Goal: Task Accomplishment & Management: Use online tool/utility

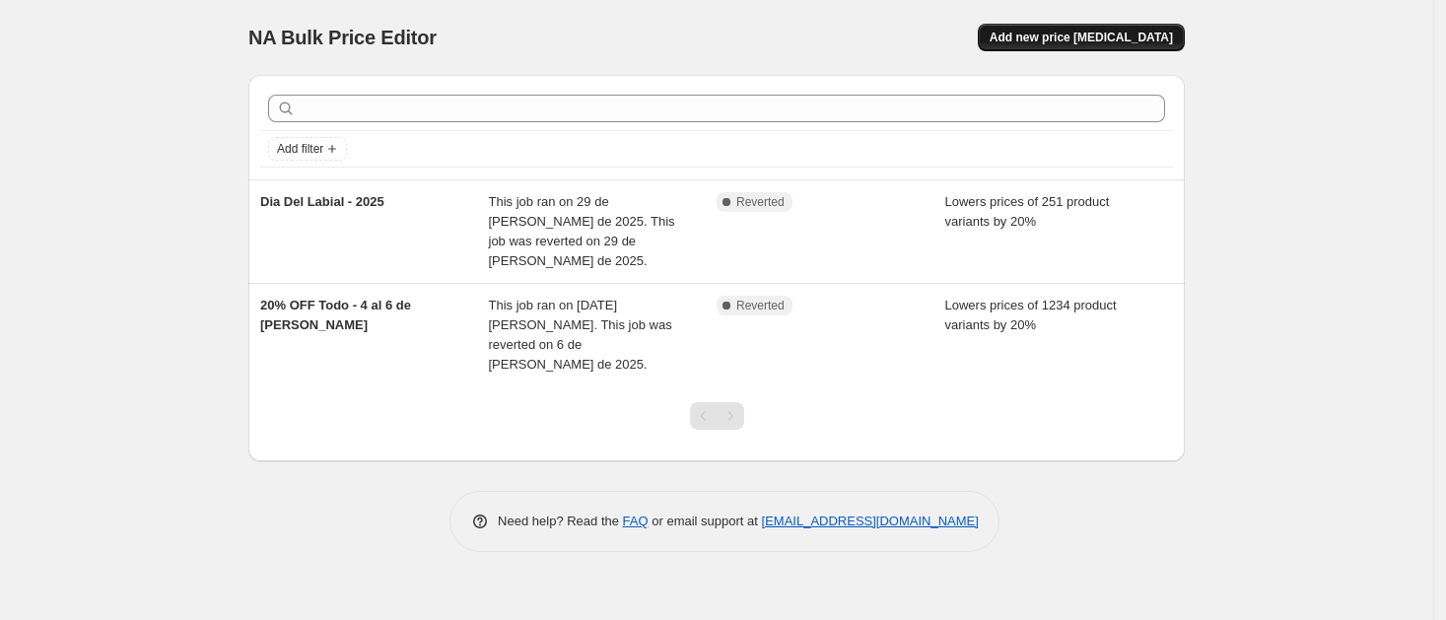
click at [1145, 36] on span "Add new price change job" at bounding box center [1081, 38] width 183 height 16
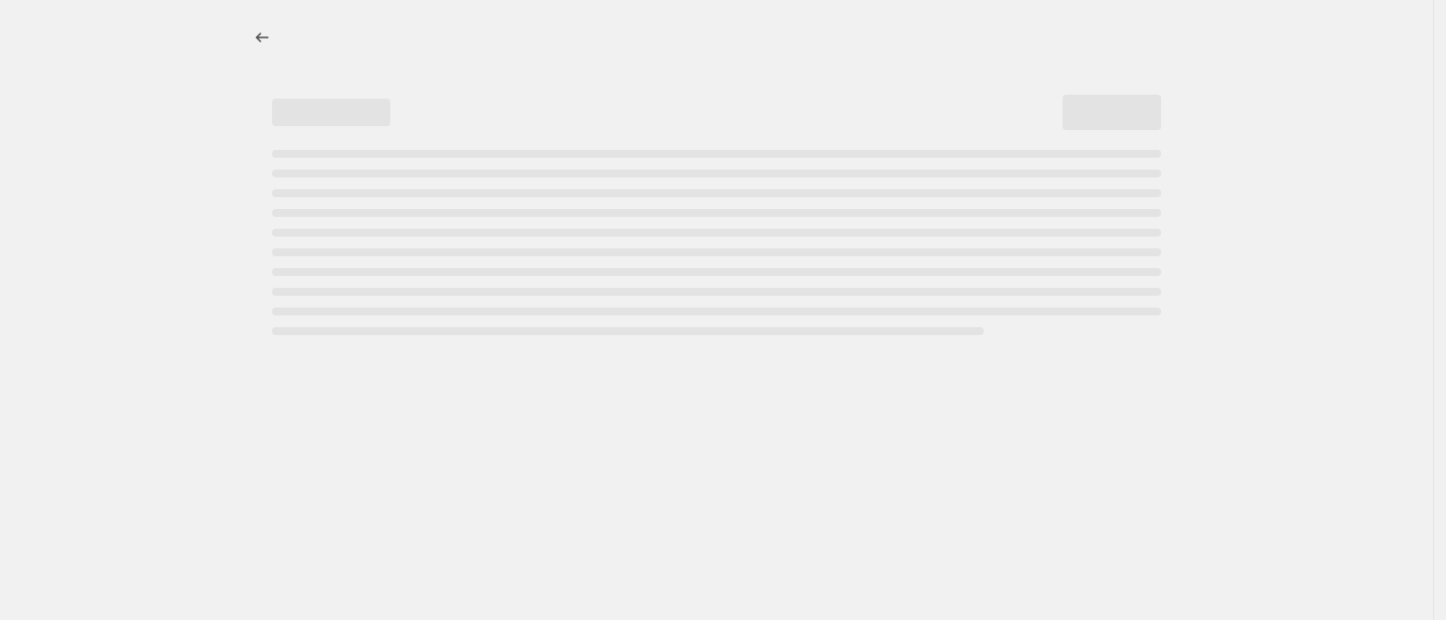
select select "percentage"
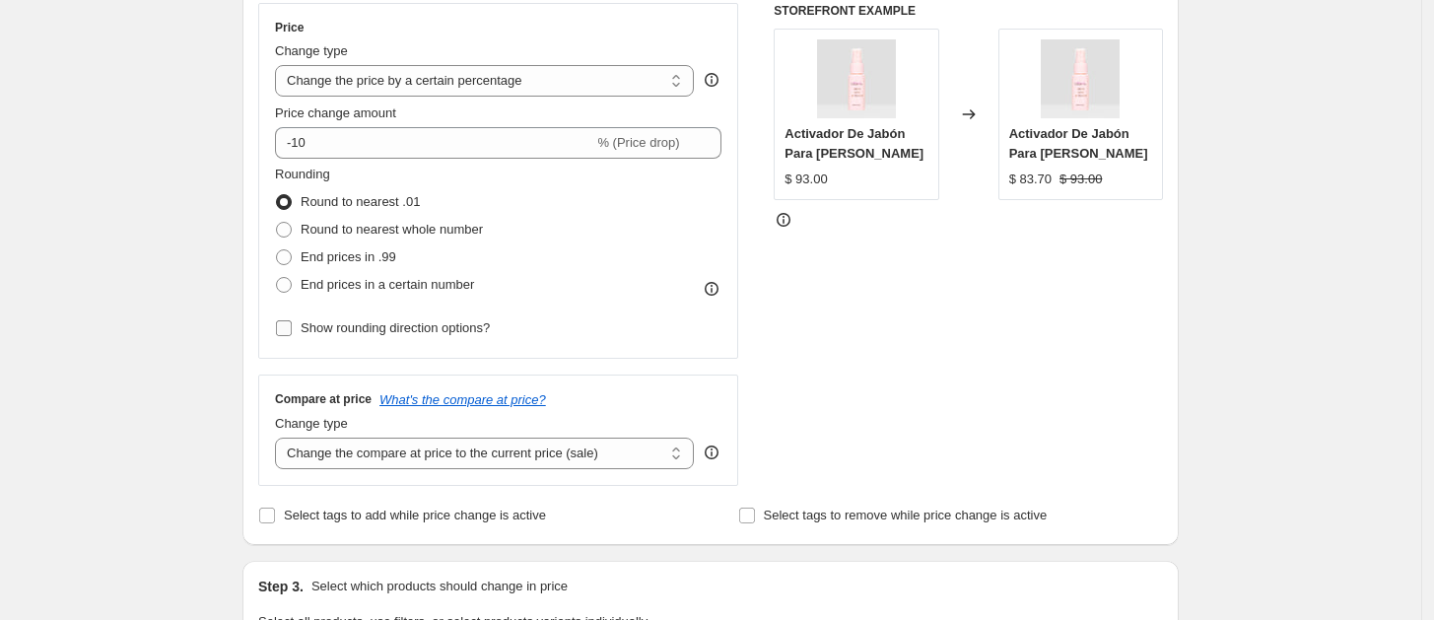
scroll to position [370, 0]
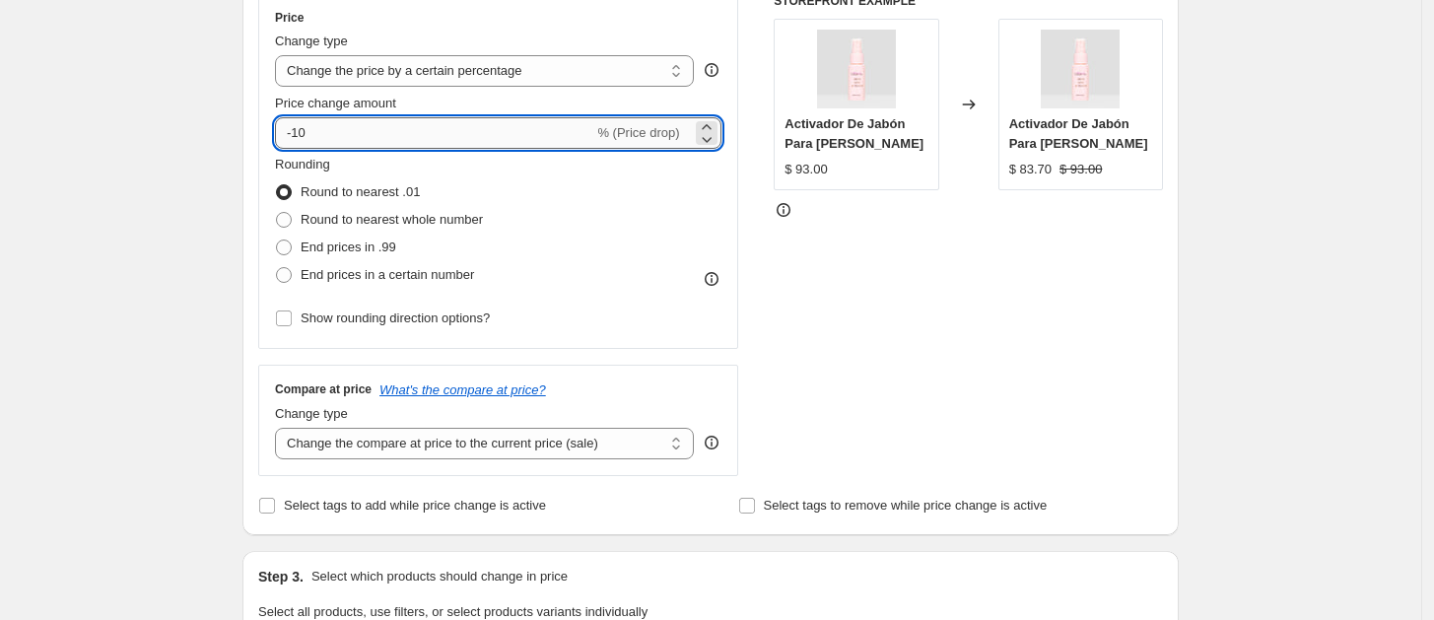
click at [337, 145] on input "-10" at bounding box center [434, 133] width 318 height 32
type input "-1"
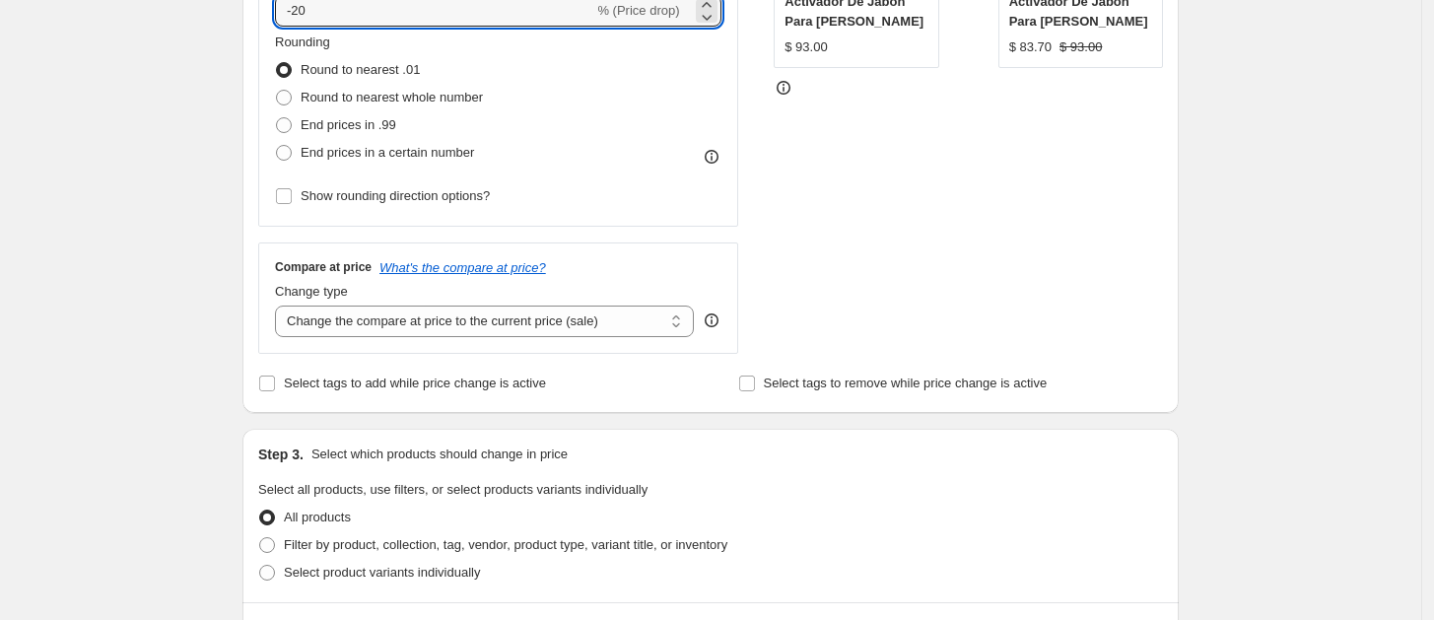
scroll to position [616, 0]
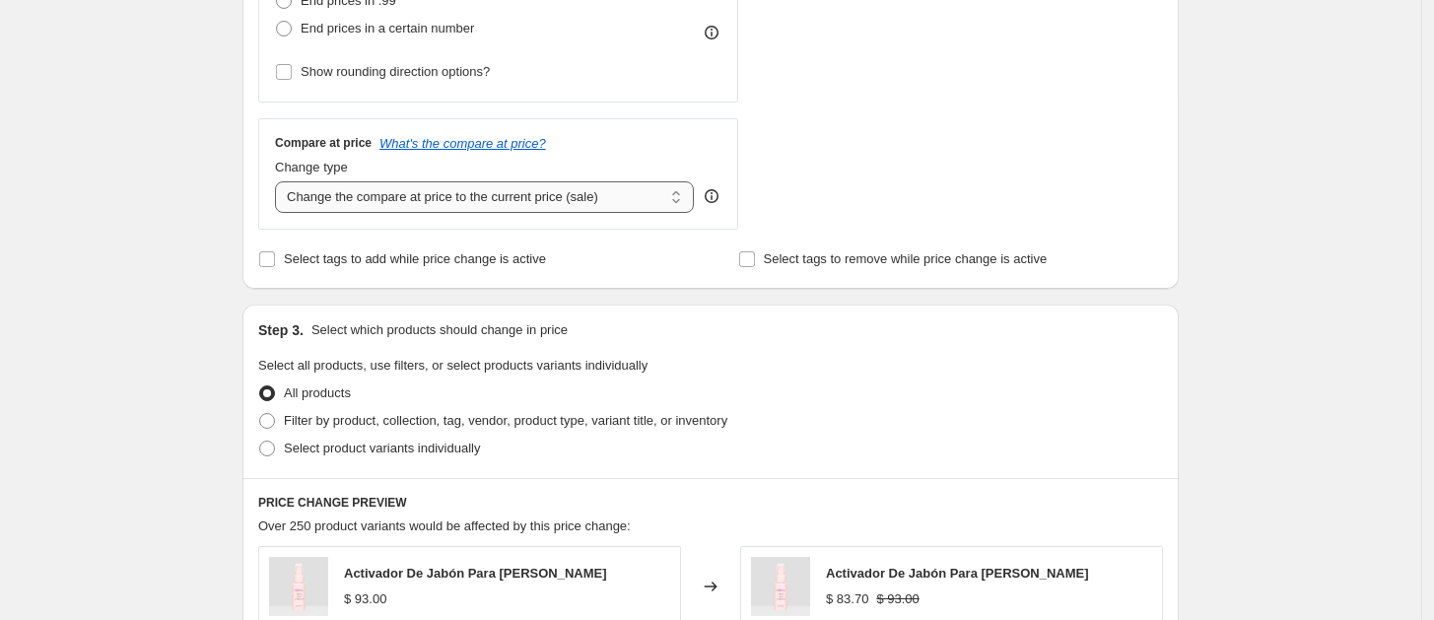
type input "-20"
click at [518, 202] on select "Change the compare at price to the current price (sale) Change the compare at p…" at bounding box center [484, 197] width 419 height 32
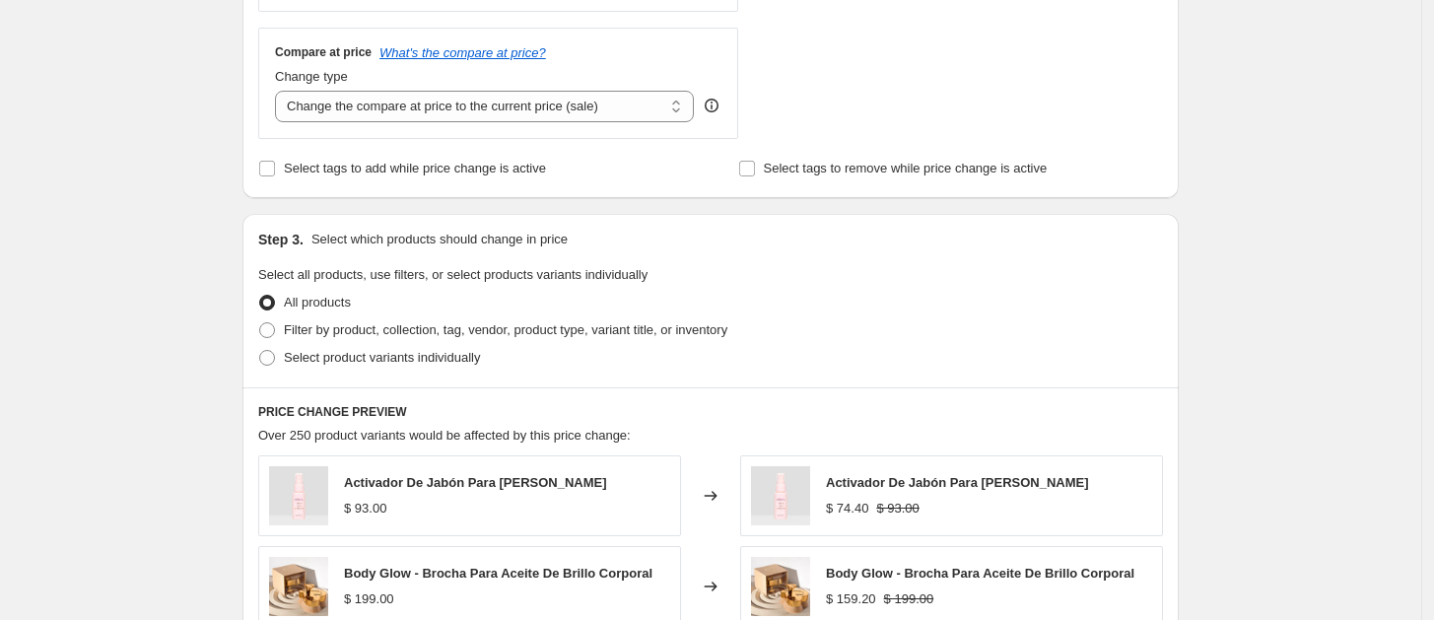
scroll to position [739, 0]
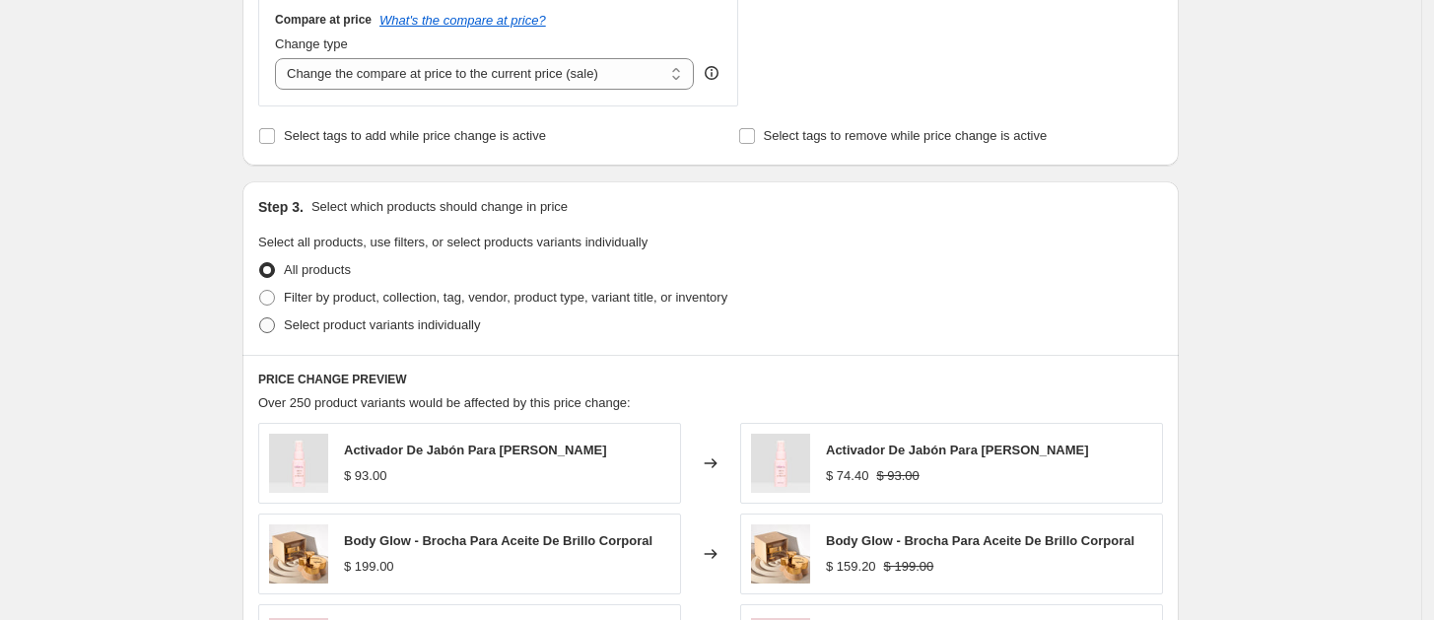
click at [406, 325] on span "Select product variants individually" at bounding box center [382, 324] width 196 height 15
click at [260, 318] on input "Select product variants individually" at bounding box center [259, 317] width 1 height 1
radio input "true"
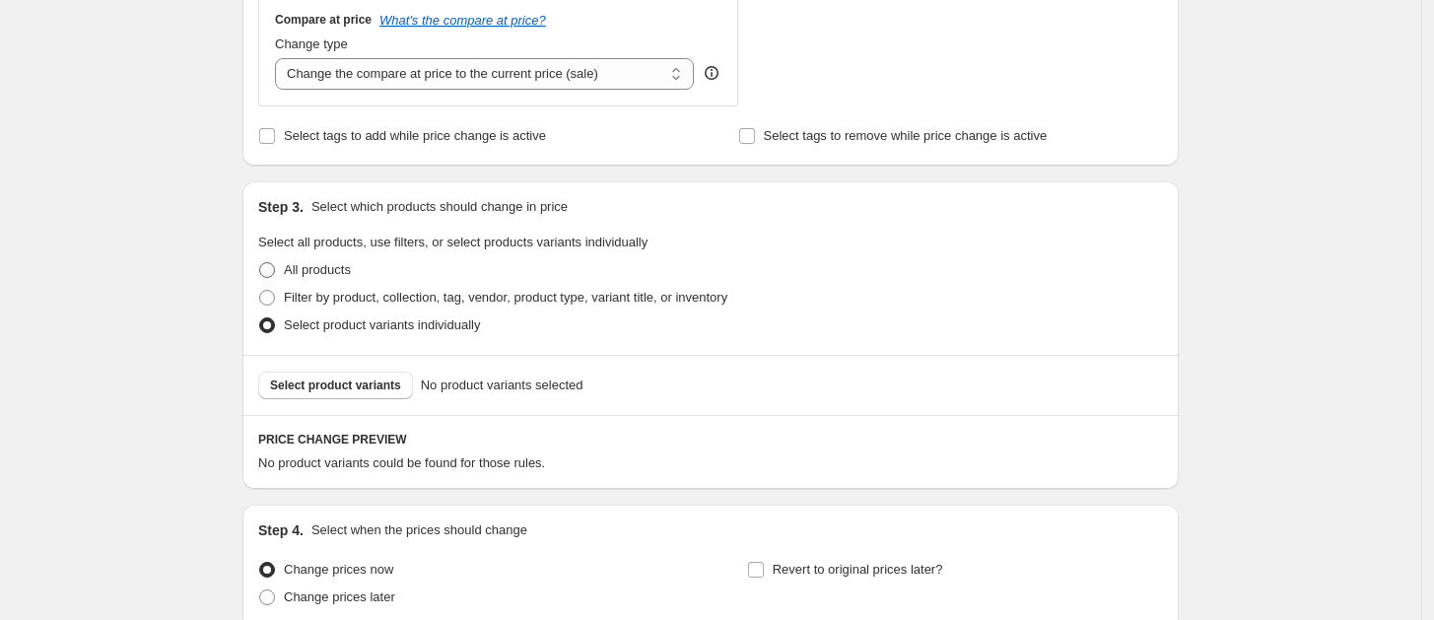
click at [308, 274] on span "All products" at bounding box center [317, 269] width 67 height 15
click at [260, 263] on input "All products" at bounding box center [259, 262] width 1 height 1
radio input "true"
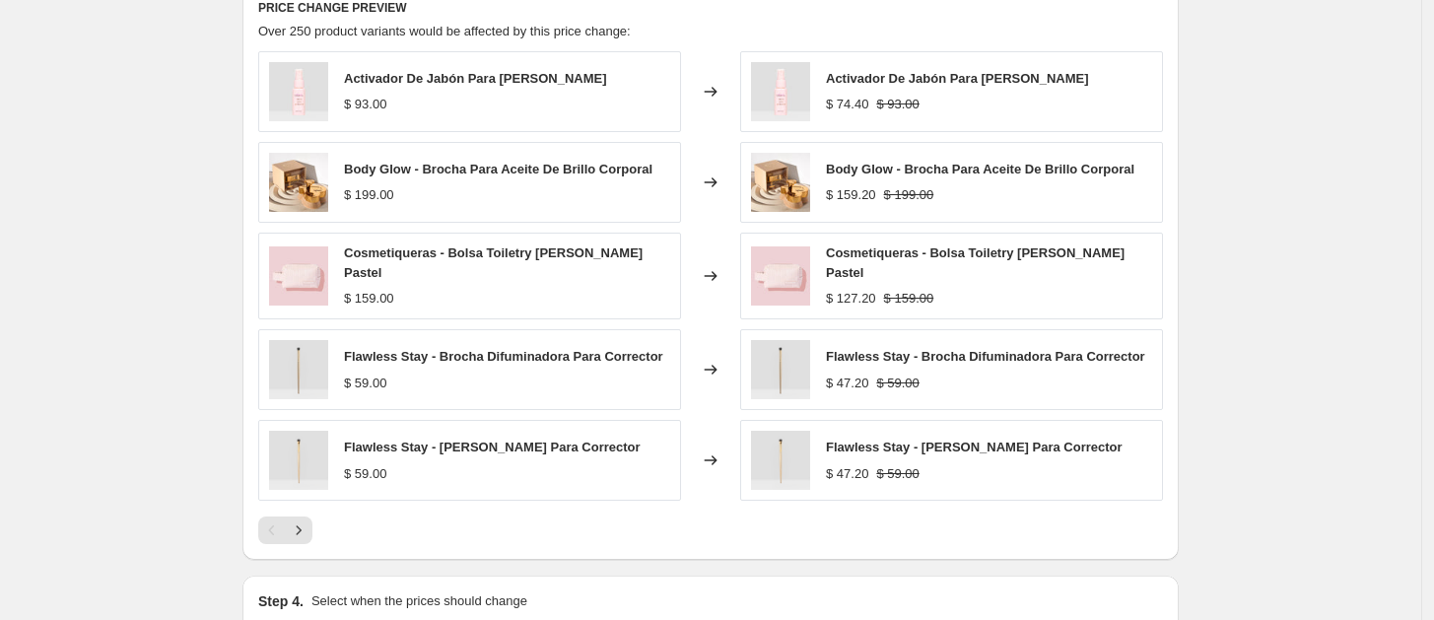
scroll to position [1349, 0]
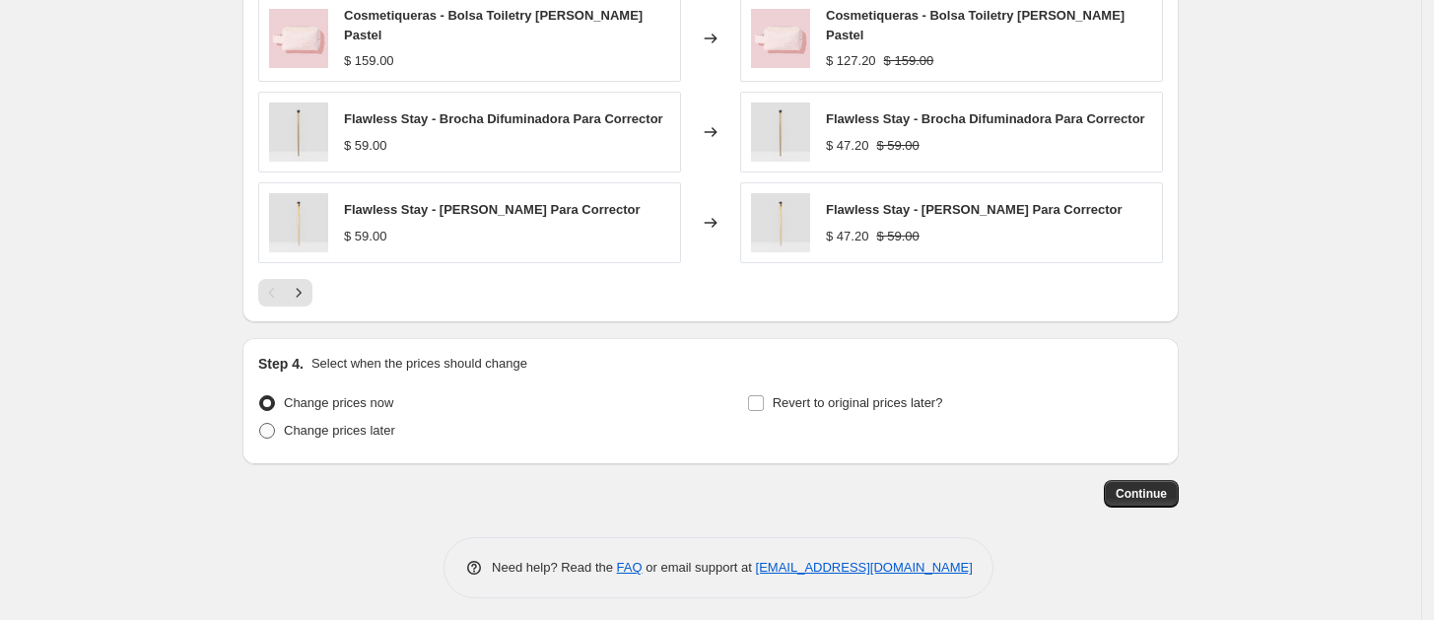
click at [333, 424] on span "Change prices later" at bounding box center [339, 430] width 111 height 15
click at [260, 424] on input "Change prices later" at bounding box center [259, 423] width 1 height 1
radio input "true"
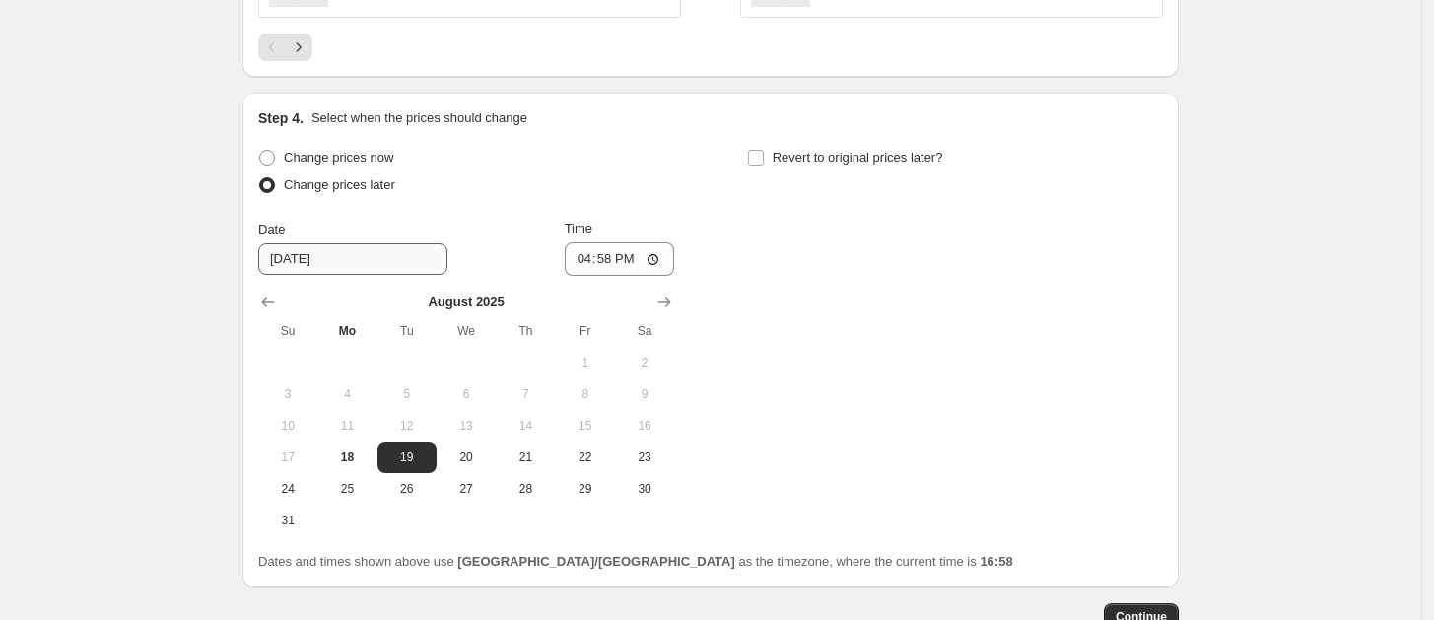
scroll to position [1595, 0]
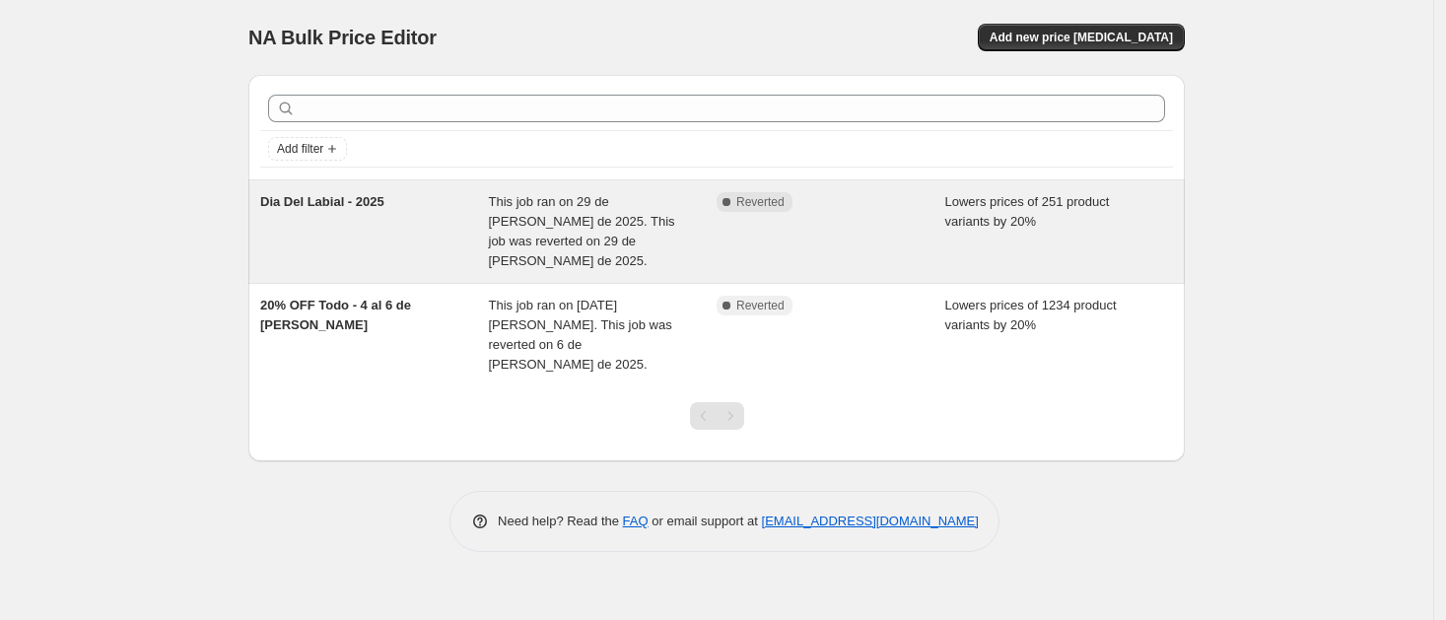
click at [461, 212] on div "Dia Del Labial - 2025" at bounding box center [374, 231] width 229 height 79
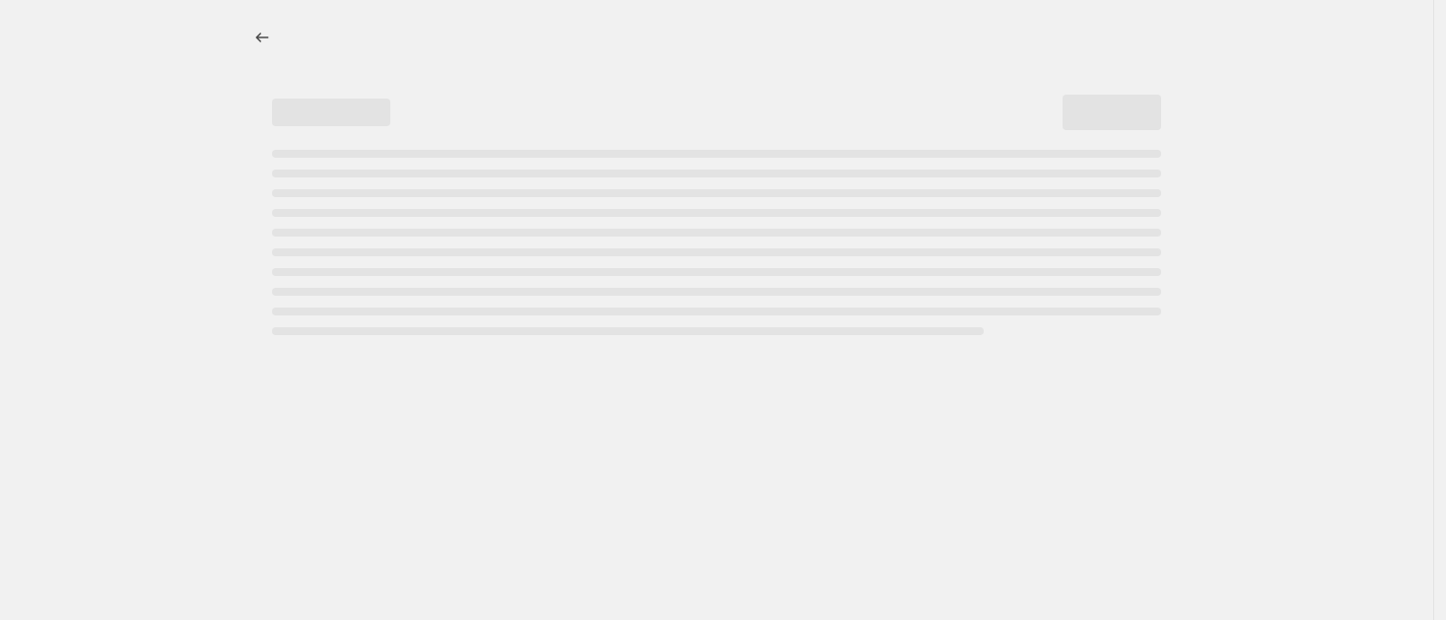
select select "percentage"
select select "collection"
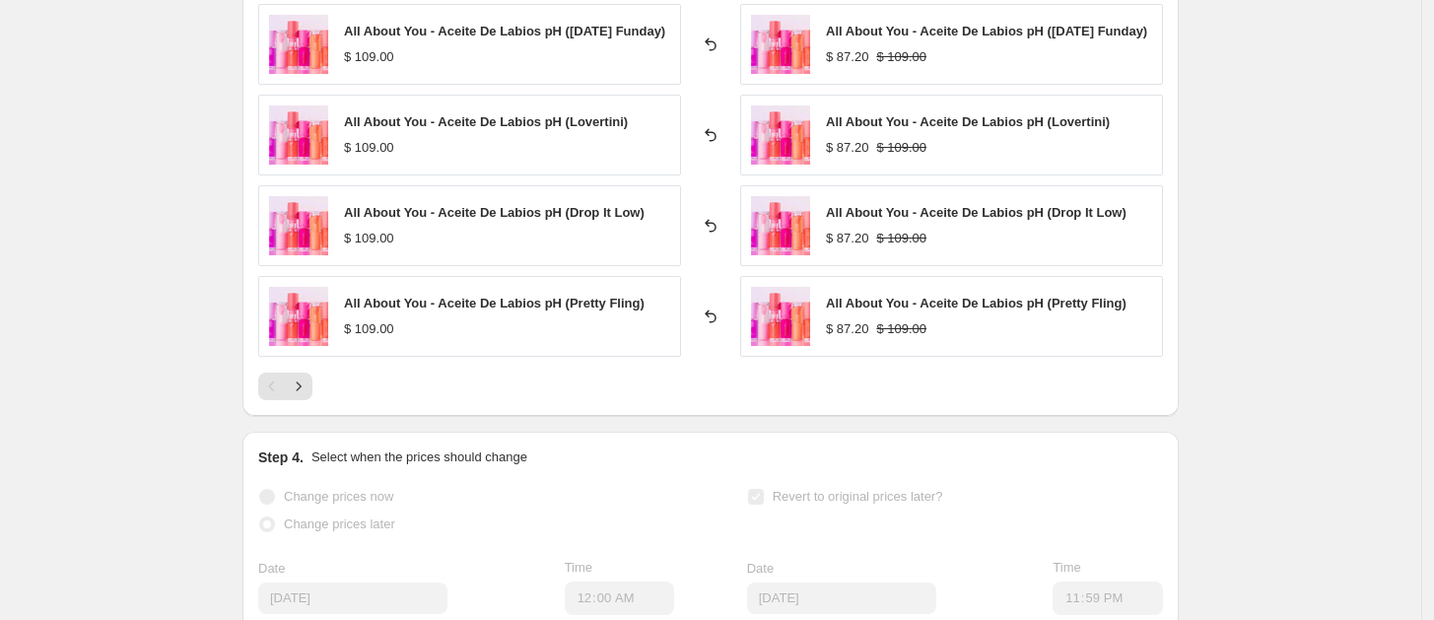
scroll to position [1601, 0]
